Goal: Task Accomplishment & Management: Complete application form

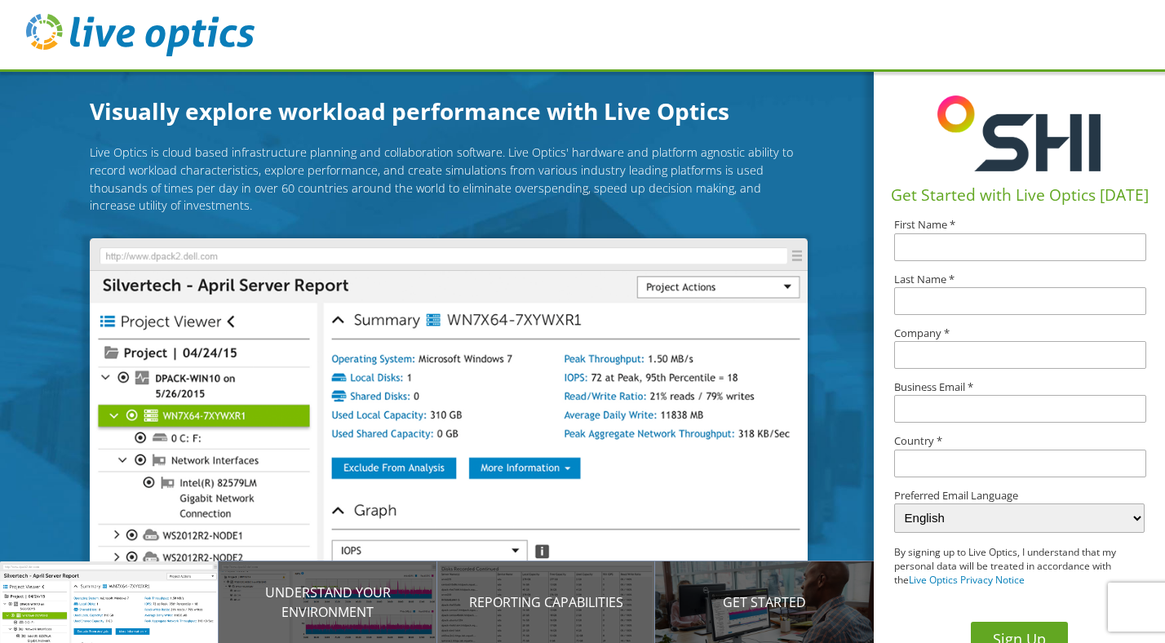
scroll to position [7, 0]
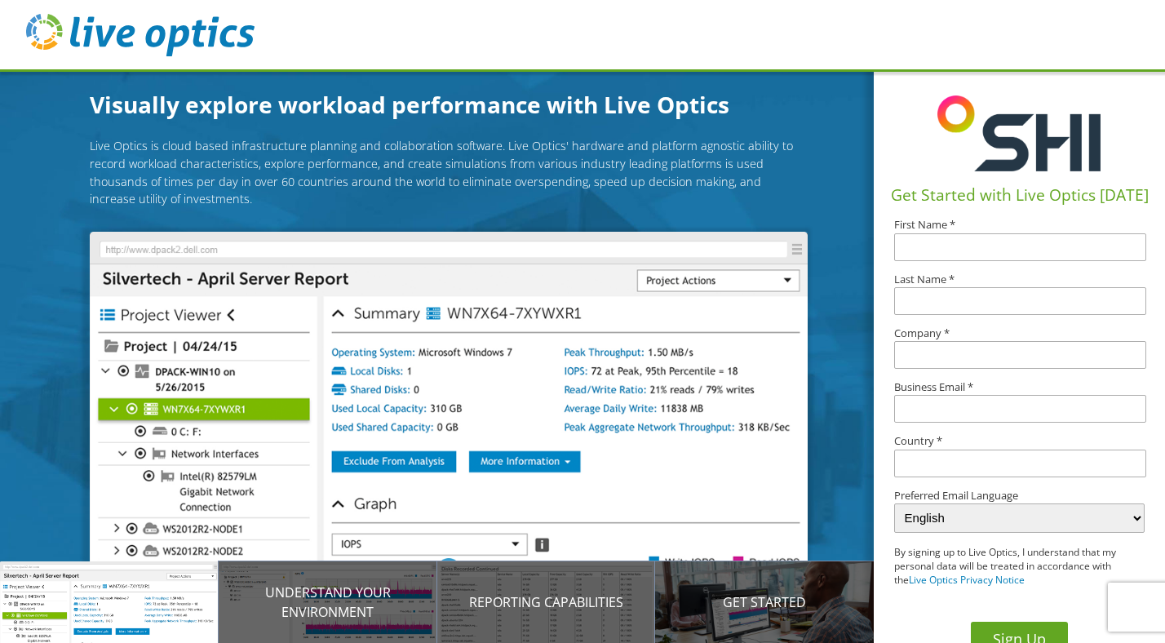
click at [932, 250] on input "text" at bounding box center [1020, 247] width 252 height 28
type input "Ryan"
type input "Wild"
type input "SRAM"
type input "[GEOGRAPHIC_DATA]"
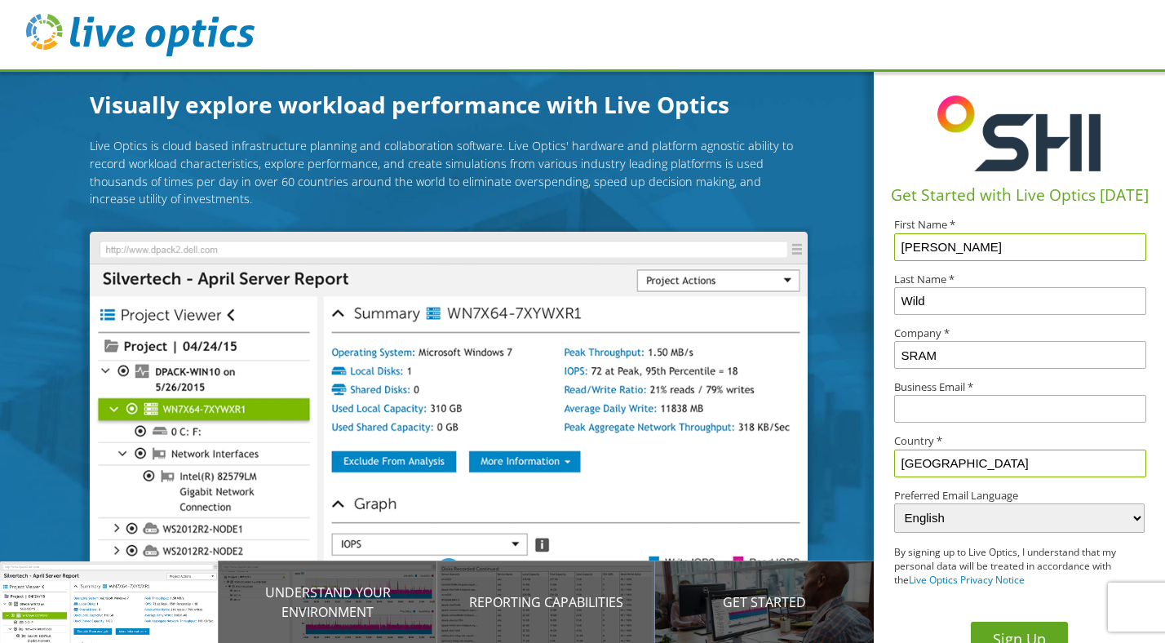
scroll to position [25, 0]
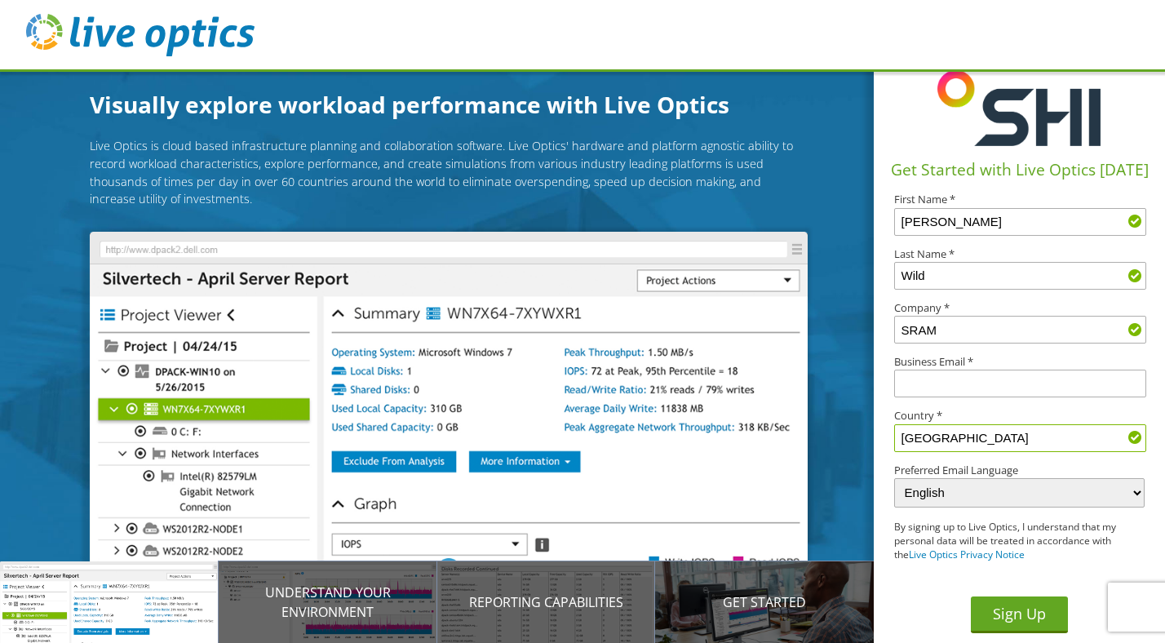
drag, startPoint x: 1008, startPoint y: 610, endPoint x: 960, endPoint y: 376, distance: 239.0
click at [960, 376] on div "Get Started with Live Optics Today First Name * Ryan Last Name * Wild Company *…" at bounding box center [1018, 343] width 291 height 599
click at [960, 376] on input "text" at bounding box center [1020, 383] width 252 height 28
click at [971, 596] on button "Sign Up" at bounding box center [1019, 614] width 97 height 37
click at [798, 473] on img at bounding box center [449, 414] width 718 height 364
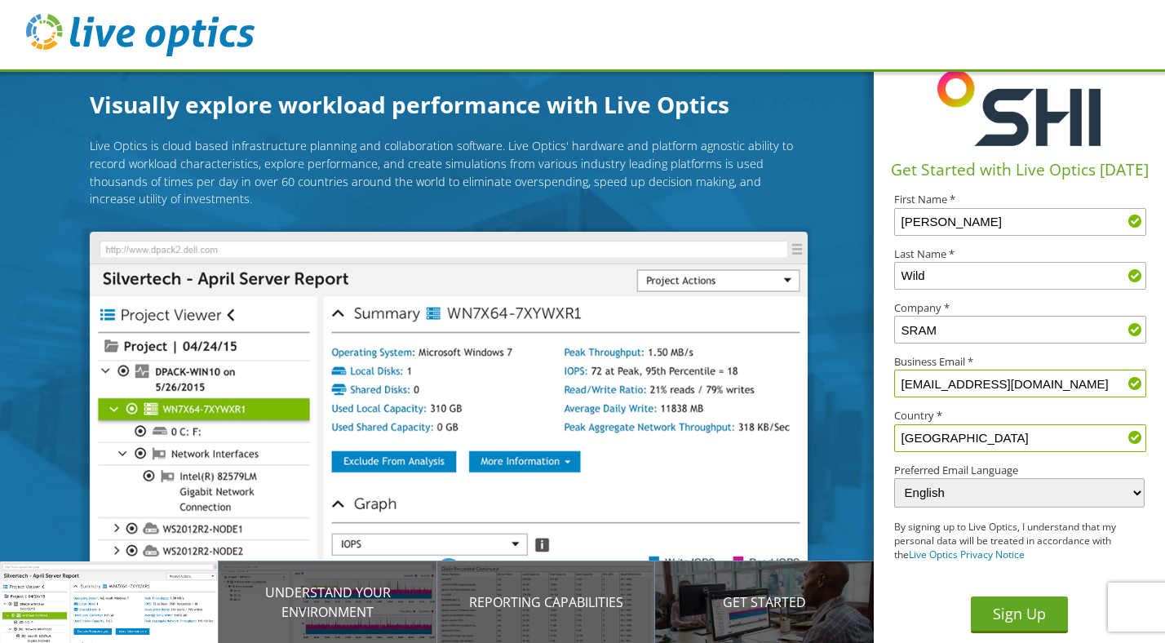
click at [1014, 371] on input "rwild@sram.om" at bounding box center [1020, 383] width 252 height 28
click at [968, 383] on input "rwild@sram.om" at bounding box center [1020, 383] width 252 height 28
type input "rwild@sram.com"
click at [1001, 617] on button "Sign Up" at bounding box center [1019, 614] width 97 height 37
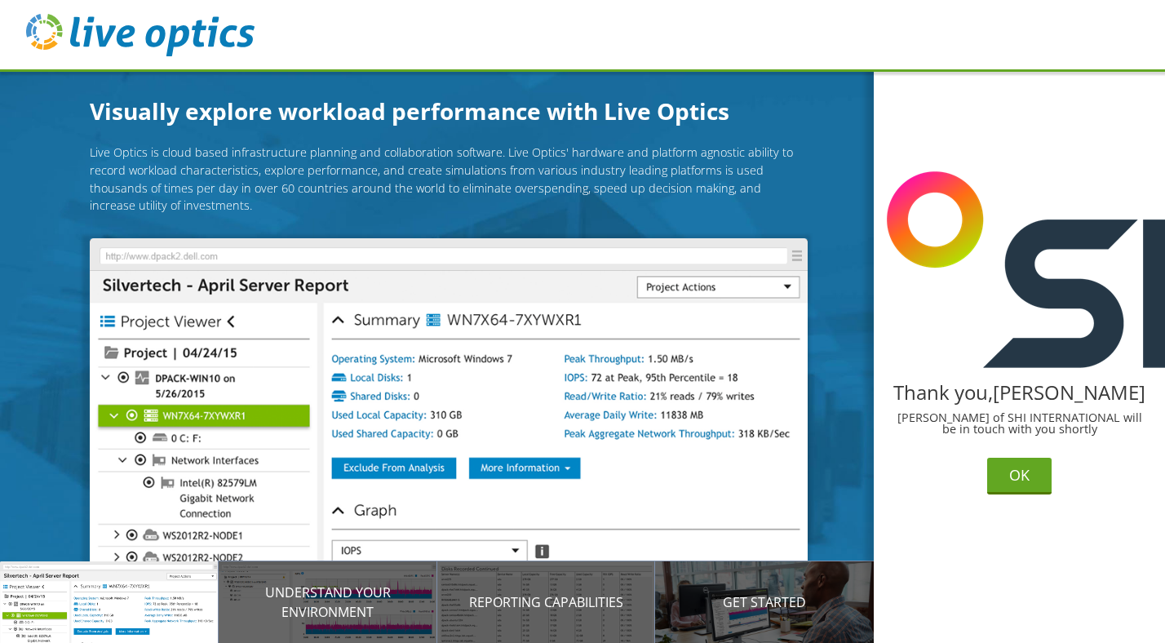
scroll to position [7, 0]
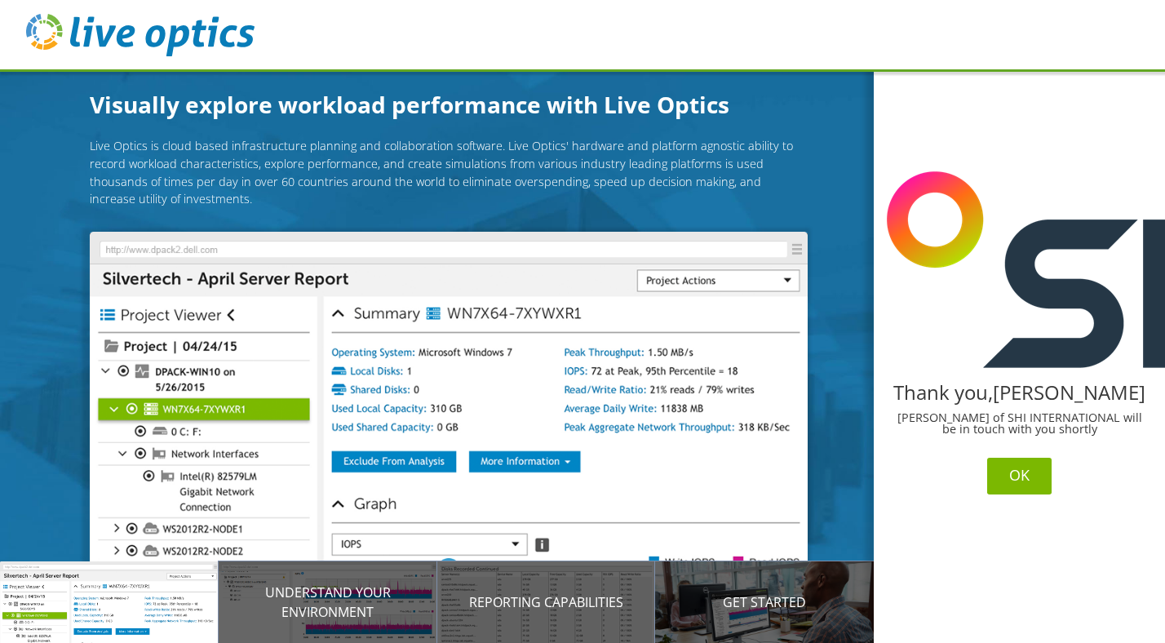
click at [1026, 478] on button "OK" at bounding box center [1019, 476] width 64 height 37
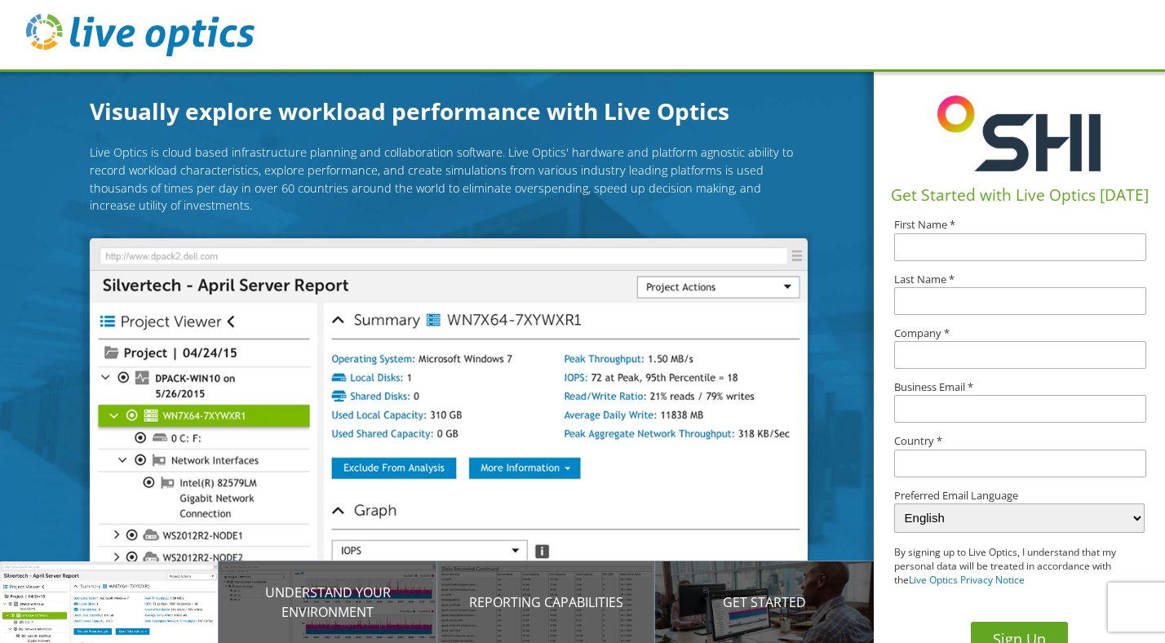
scroll to position [7, 0]
